Goal: Find specific page/section: Find specific page/section

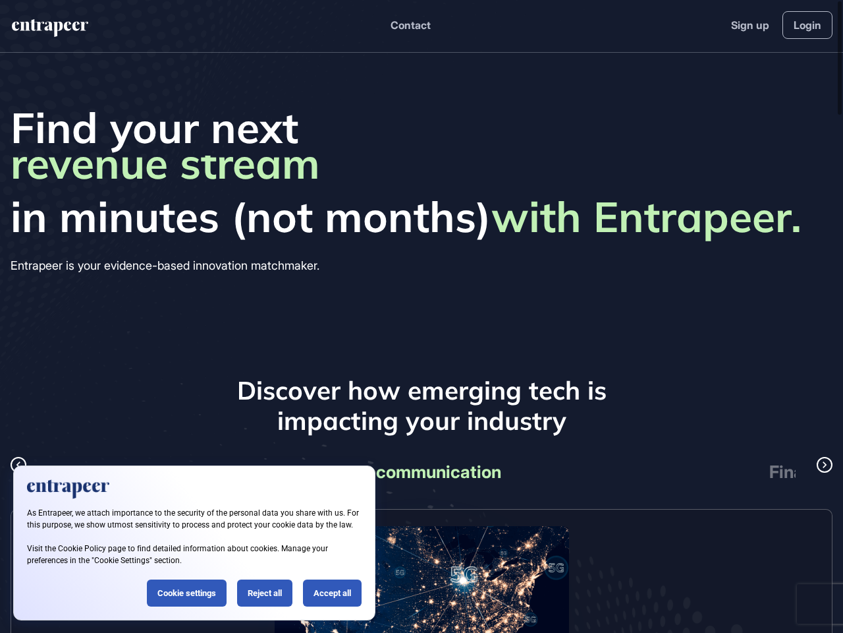
click at [422, 316] on div "Find your next business opportunity startup partner revenue stream product line…" at bounding box center [421, 189] width 843 height 273
click at [410, 25] on button "Contact" at bounding box center [411, 24] width 40 height 17
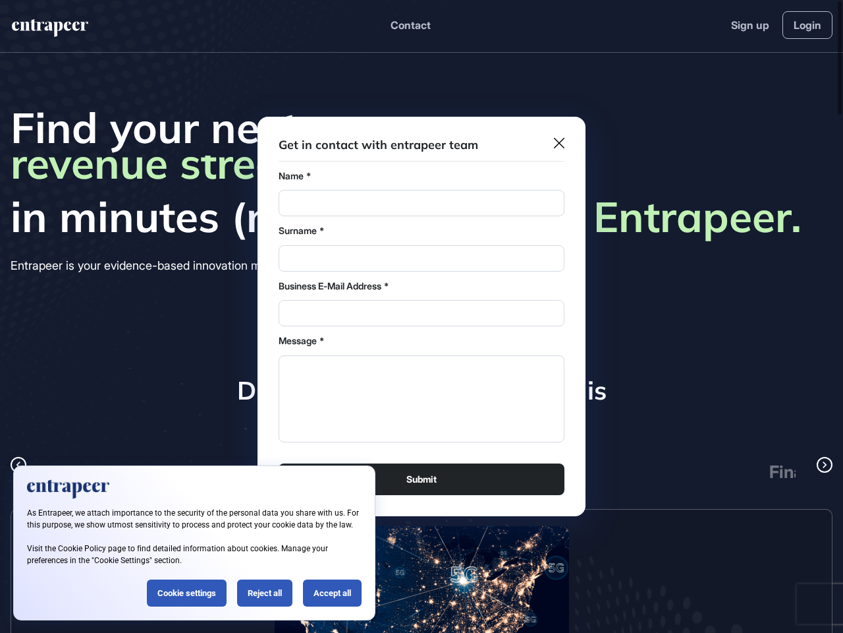
click at [18, 465] on div at bounding box center [421, 316] width 843 height 633
click at [422, 472] on div "Telecommunication" at bounding box center [421, 472] width 369 height 31
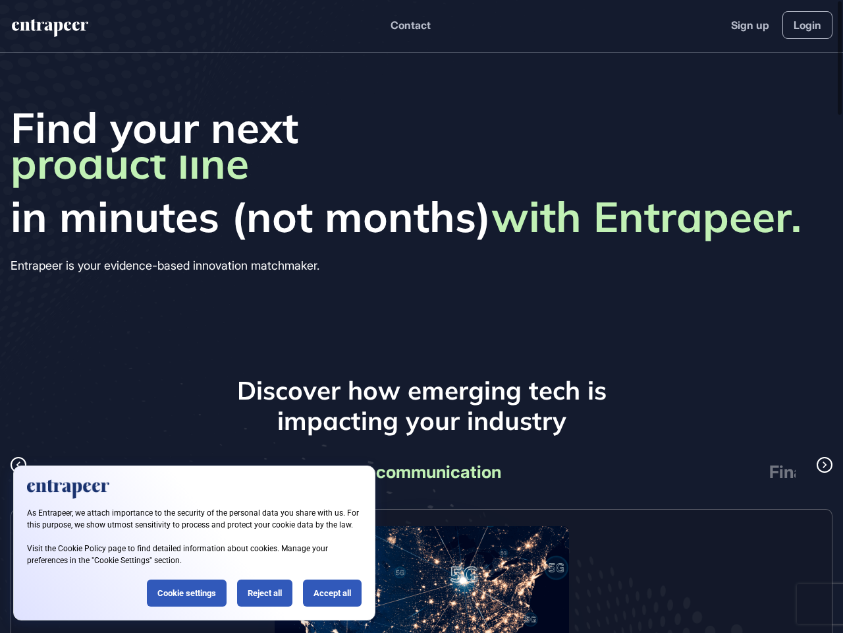
click at [422, 472] on div "Telecommunication" at bounding box center [421, 472] width 369 height 31
click at [730, 472] on div "Finance" at bounding box center [801, 472] width 369 height 31
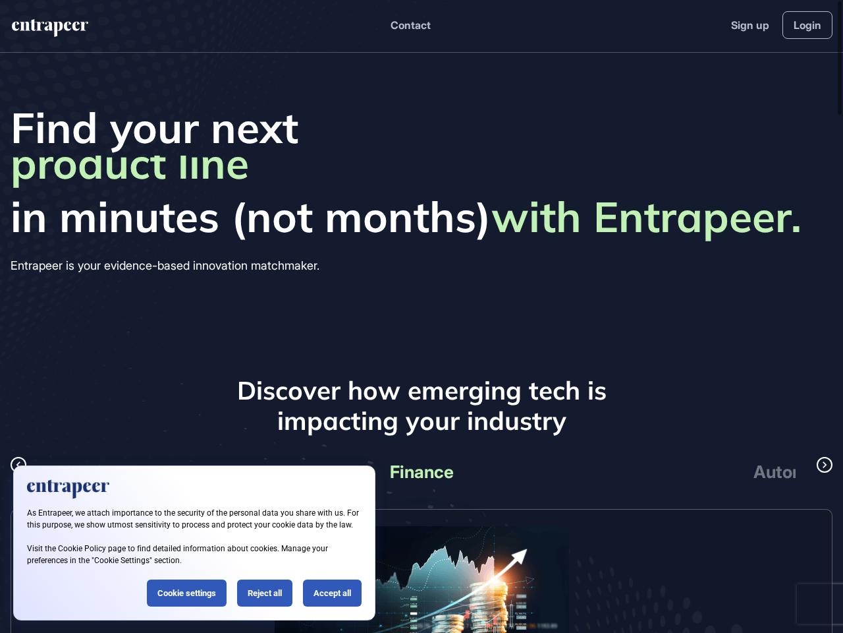
click at [825, 465] on icon at bounding box center [824, 465] width 13 height 16
